Goal: Information Seeking & Learning: Learn about a topic

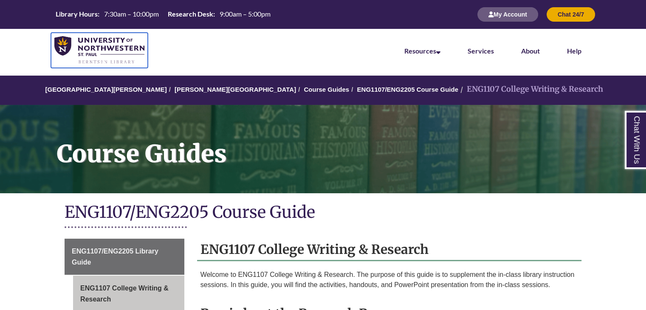
click at [93, 45] on img at bounding box center [99, 50] width 90 height 28
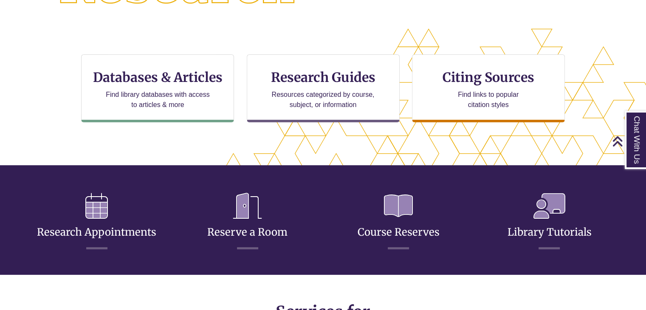
scroll to position [260, 0]
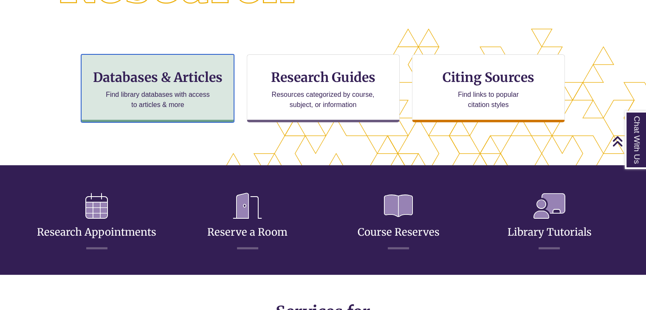
click at [158, 81] on h3 "Databases & Articles" at bounding box center [157, 77] width 138 height 16
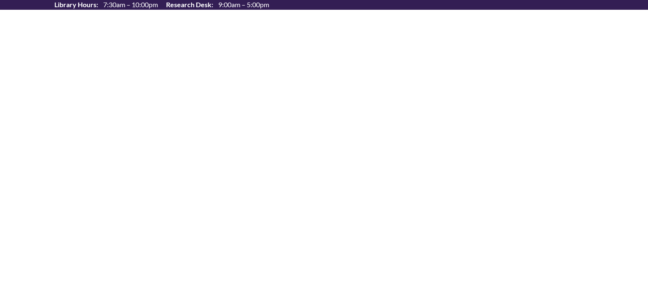
select select "Database Subject Filter"
select select "Database Types Filter"
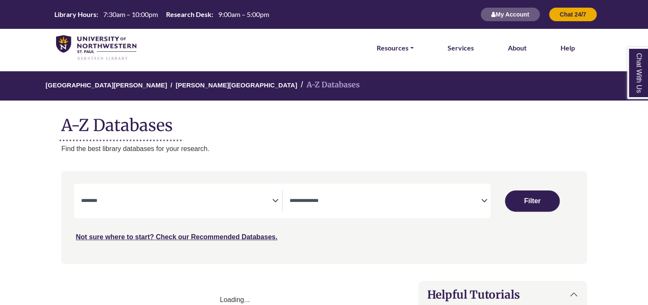
select select "Database Subject Filter"
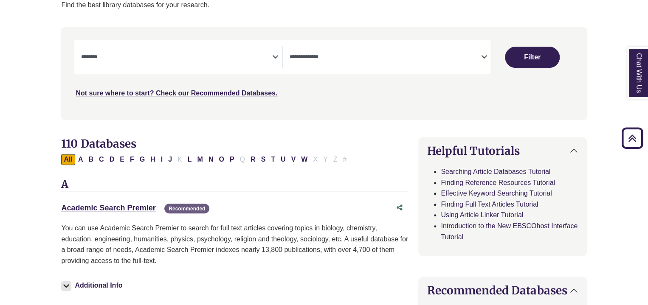
scroll to position [143, 0]
click at [403, 56] on textarea "Search" at bounding box center [384, 58] width 191 height 7
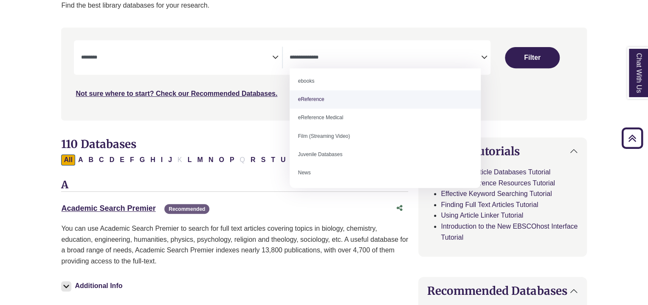
scroll to position [22, 0]
select select "*****"
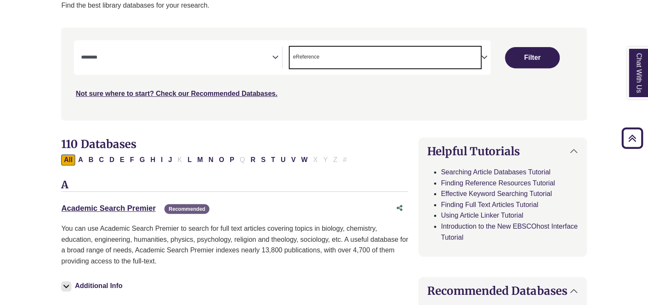
scroll to position [17, 0]
click at [211, 50] on span "Search filters" at bounding box center [176, 58] width 191 height 22
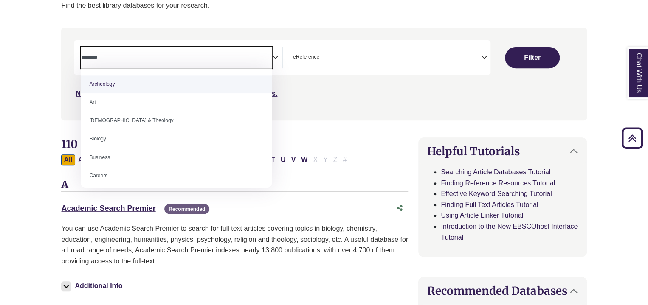
click at [220, 60] on textarea "Search" at bounding box center [176, 58] width 191 height 7
